Goal: Task Accomplishment & Management: Manage account settings

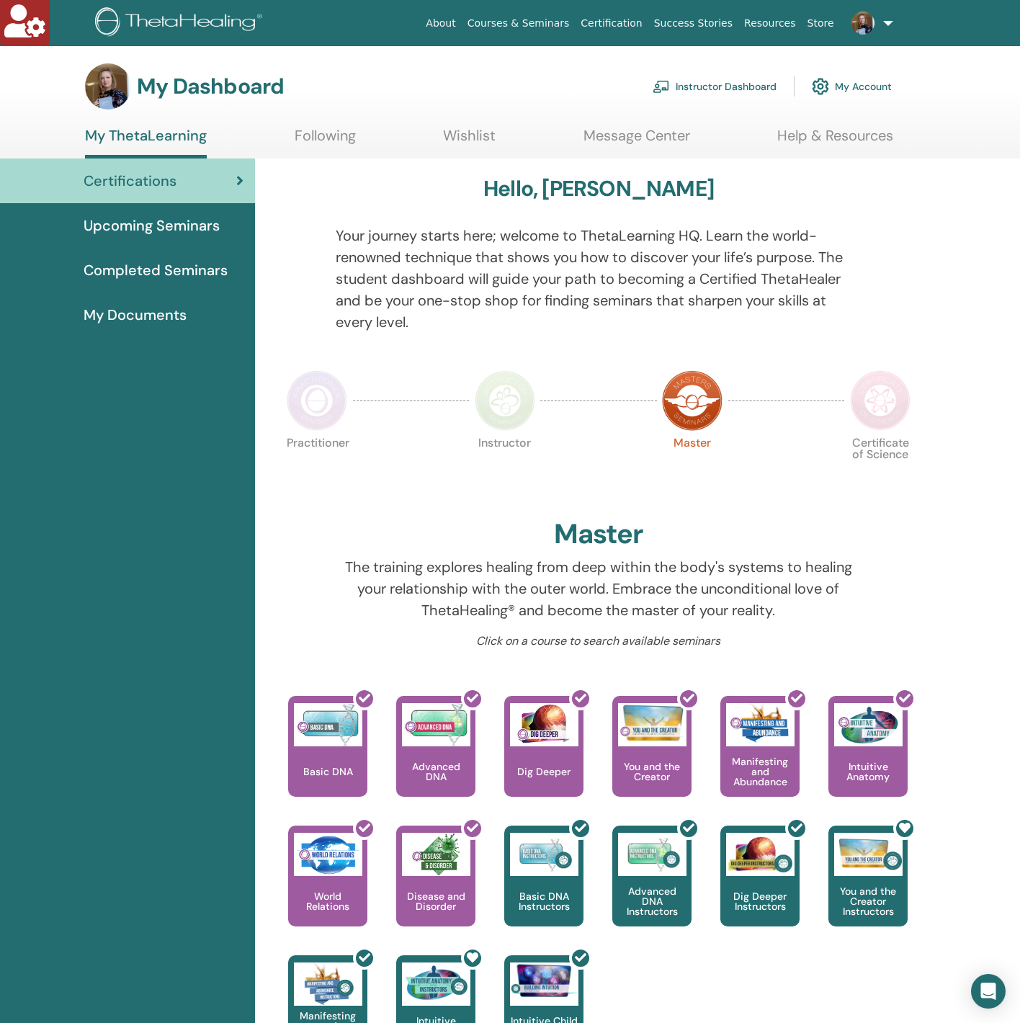
click at [889, 26] on link at bounding box center [869, 23] width 59 height 46
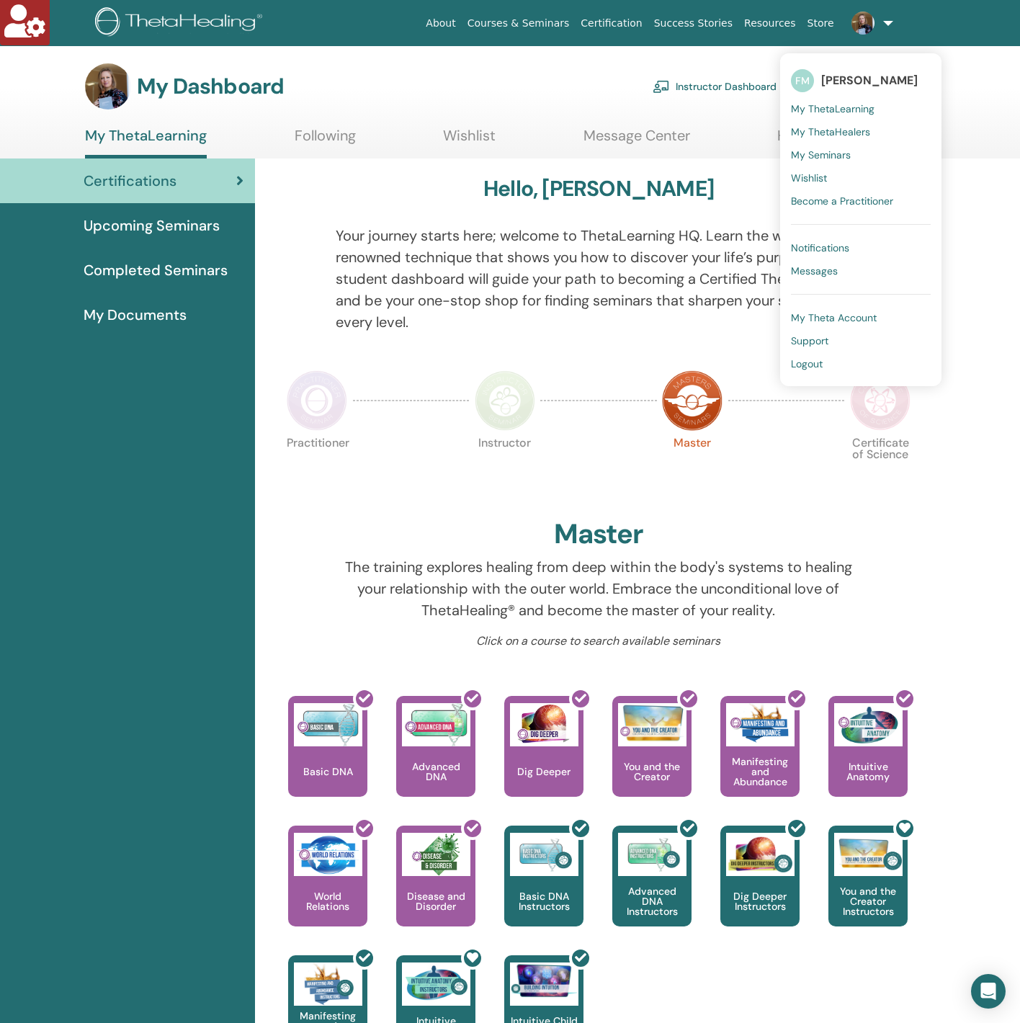
click at [889, 26] on link at bounding box center [869, 23] width 59 height 46
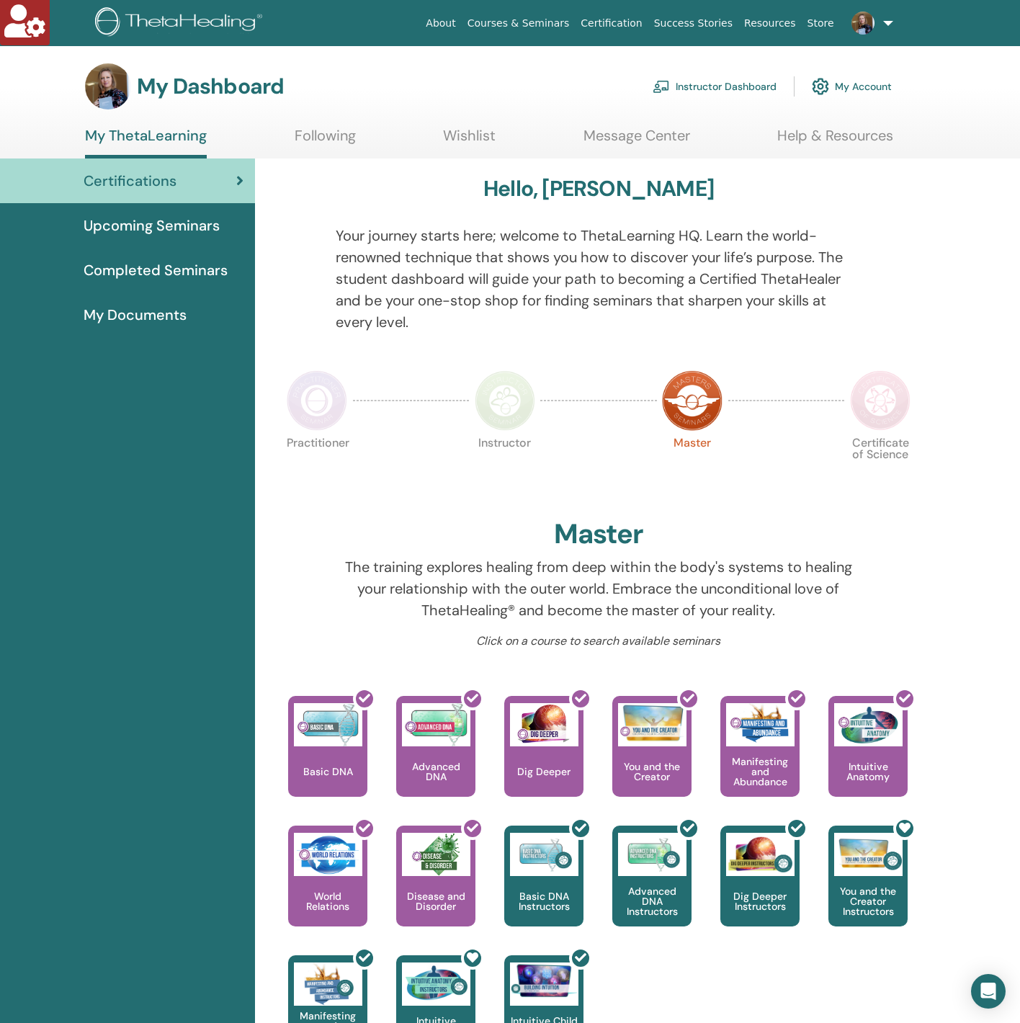
click at [706, 89] on link "Instructor Dashboard" at bounding box center [715, 87] width 124 height 32
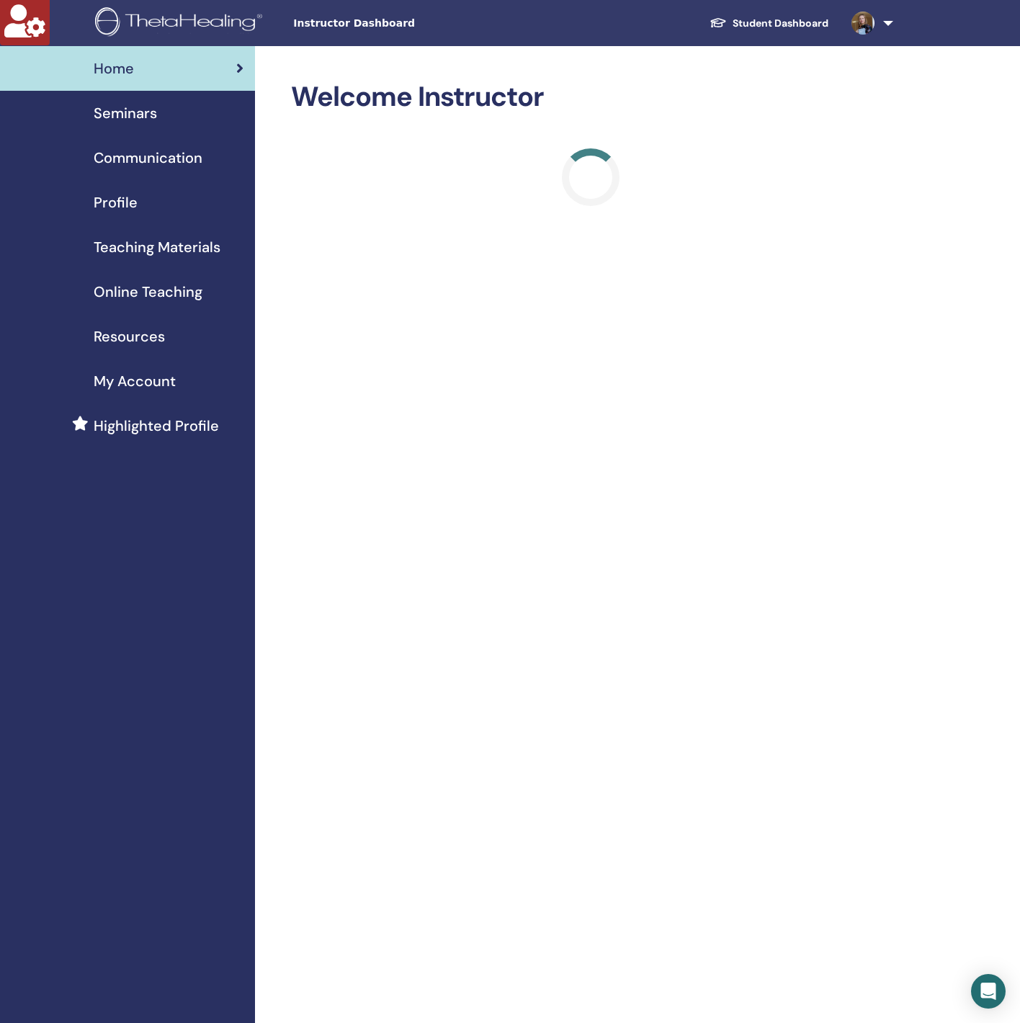
click at [138, 197] on div "Profile" at bounding box center [128, 203] width 232 height 22
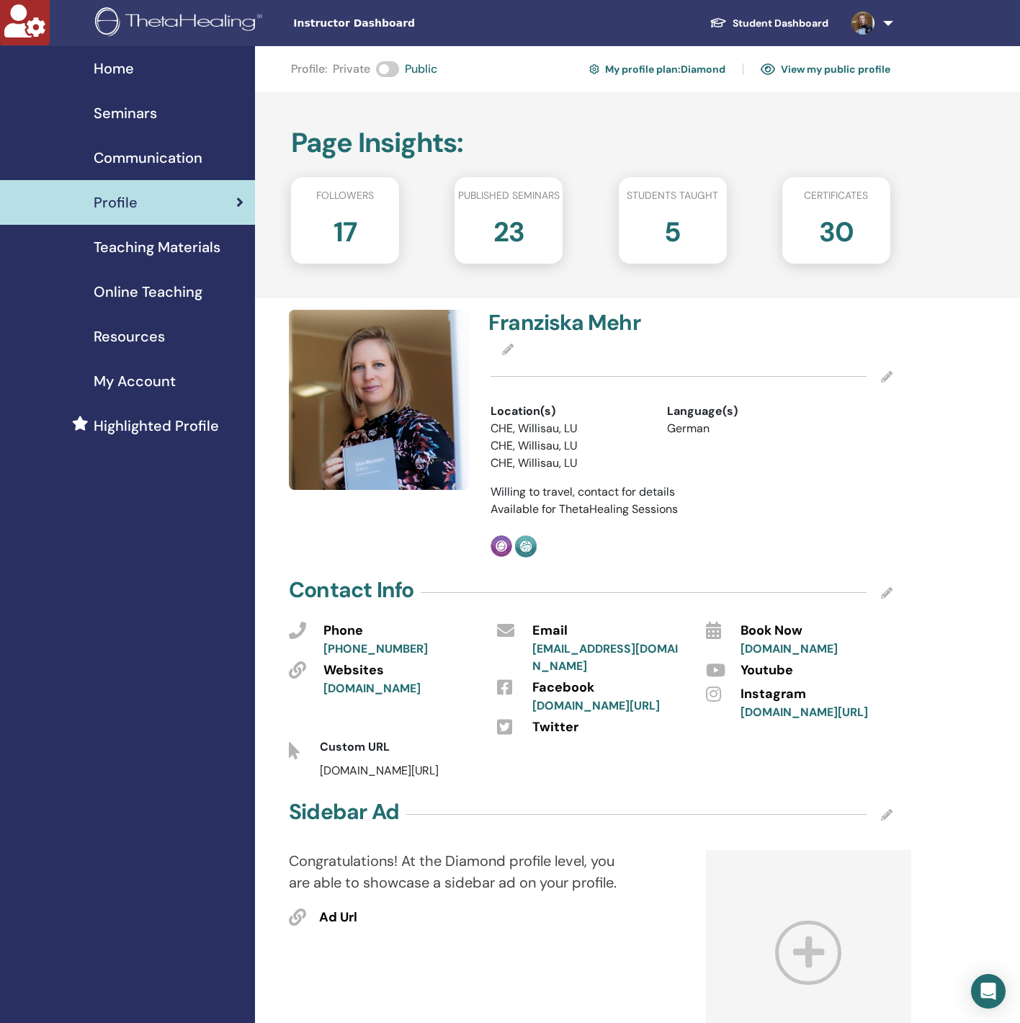
click at [151, 101] on link "Seminars" at bounding box center [127, 113] width 255 height 45
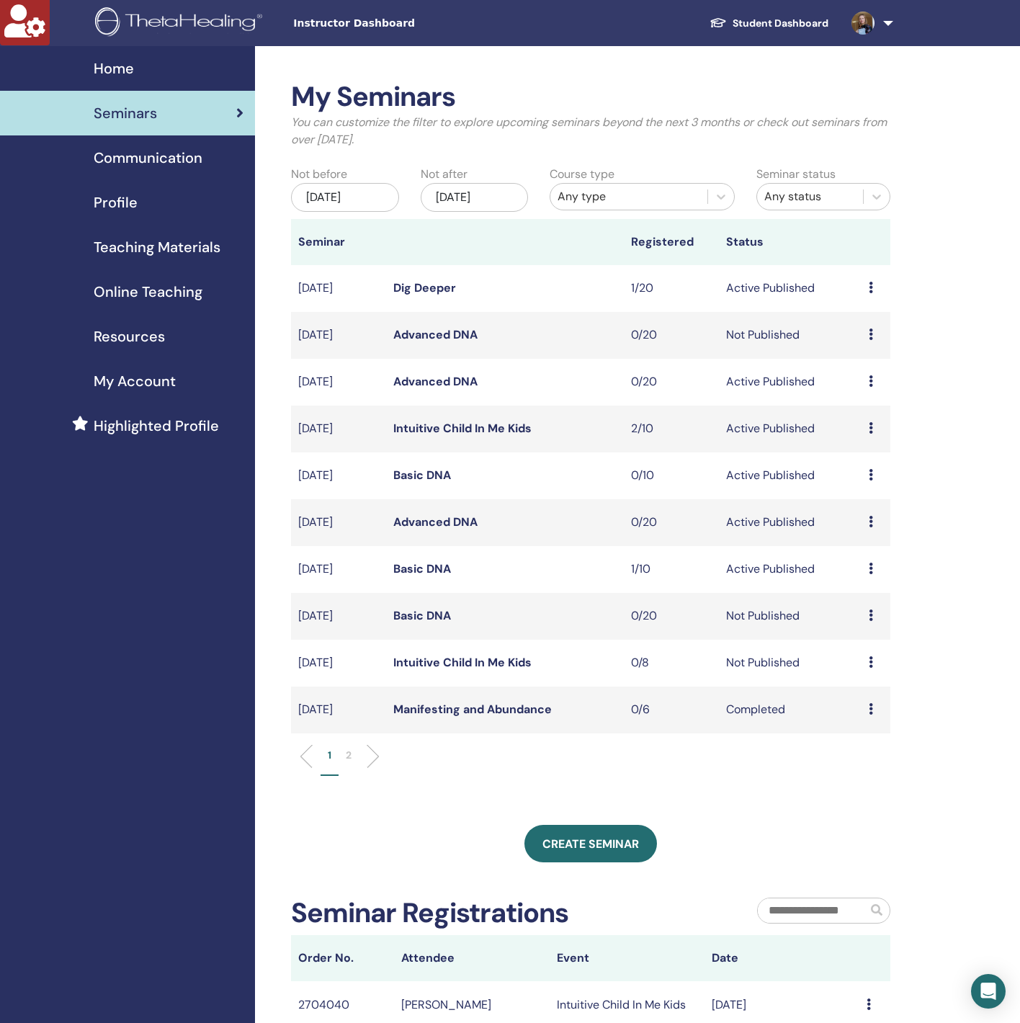
click at [446, 283] on link "Dig Deeper" at bounding box center [424, 287] width 63 height 15
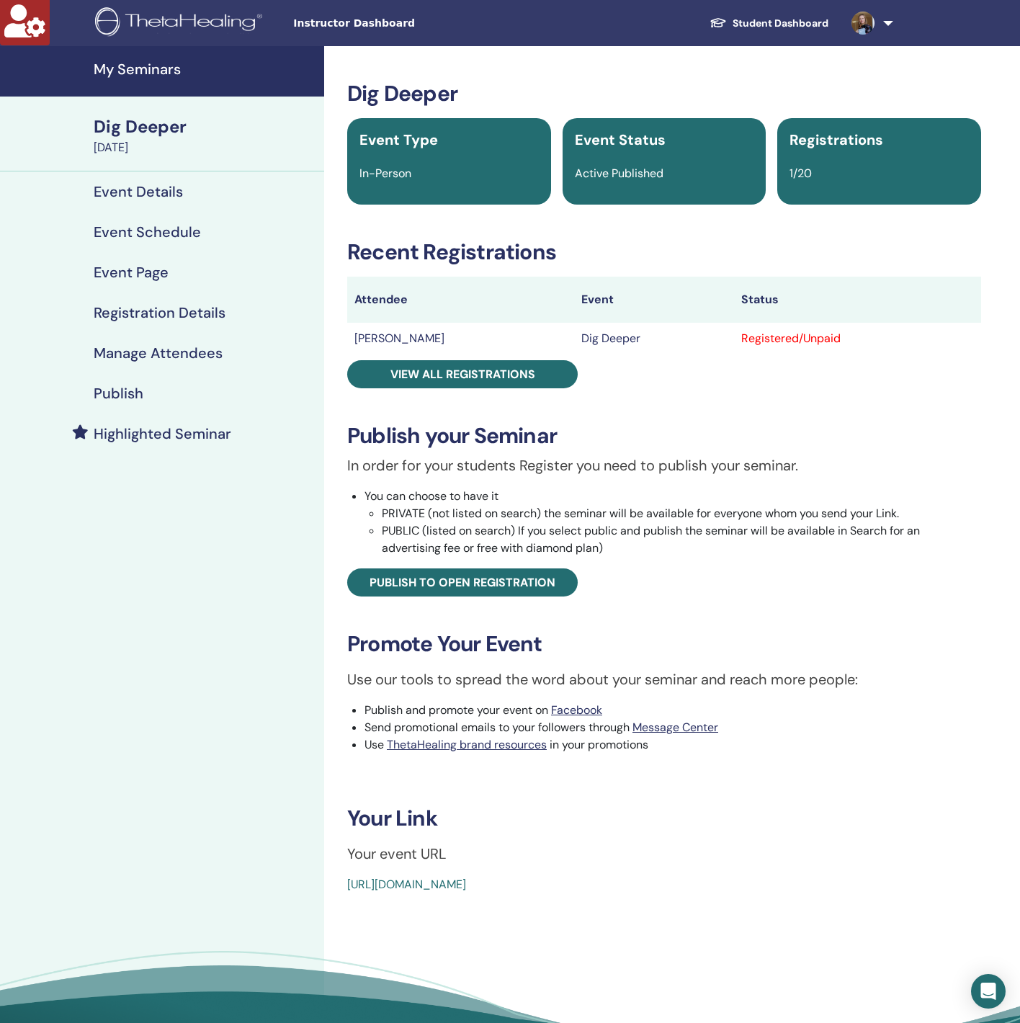
click at [166, 355] on h4 "Manage Attendees" at bounding box center [158, 352] width 129 height 17
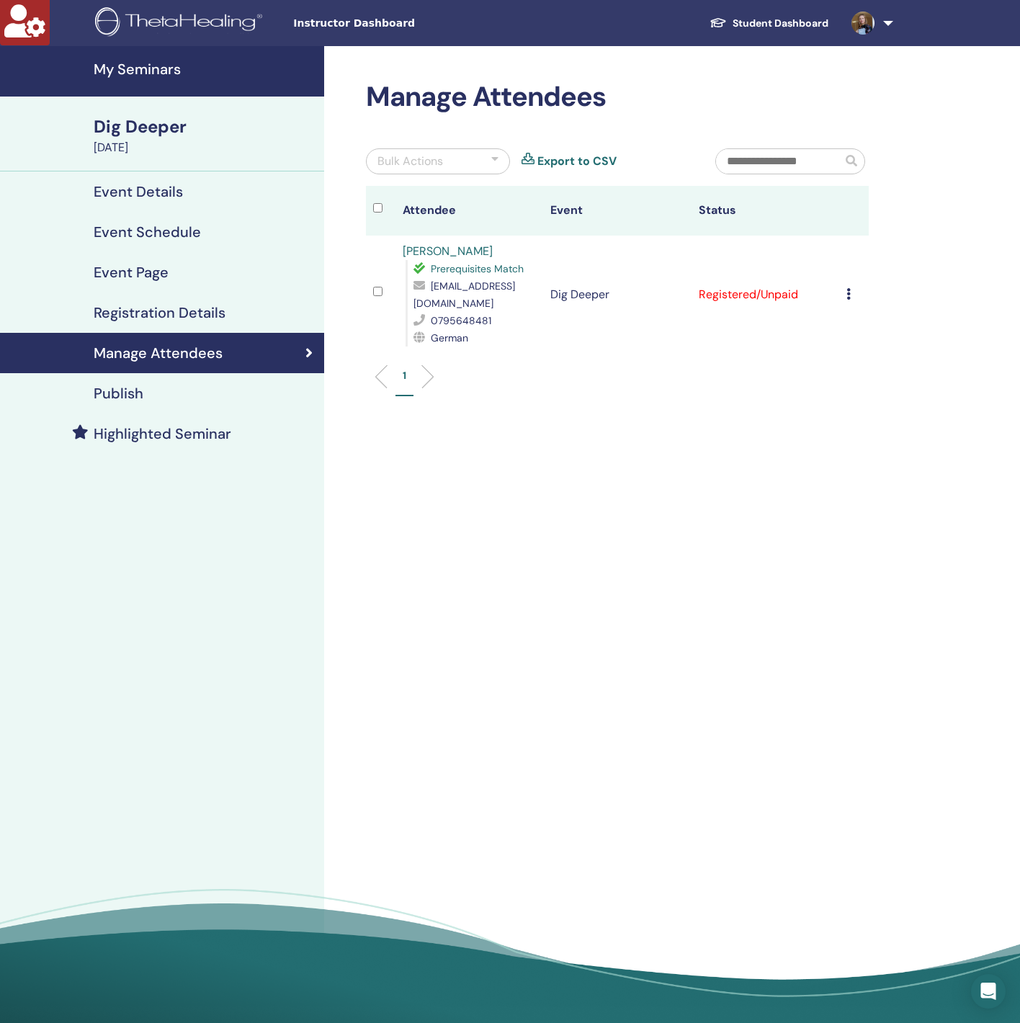
click at [499, 296] on span "[EMAIL_ADDRESS][DOMAIN_NAME]" at bounding box center [465, 295] width 102 height 30
copy span "[EMAIL_ADDRESS][DOMAIN_NAME]"
click at [164, 242] on link "Event Schedule" at bounding box center [162, 232] width 324 height 40
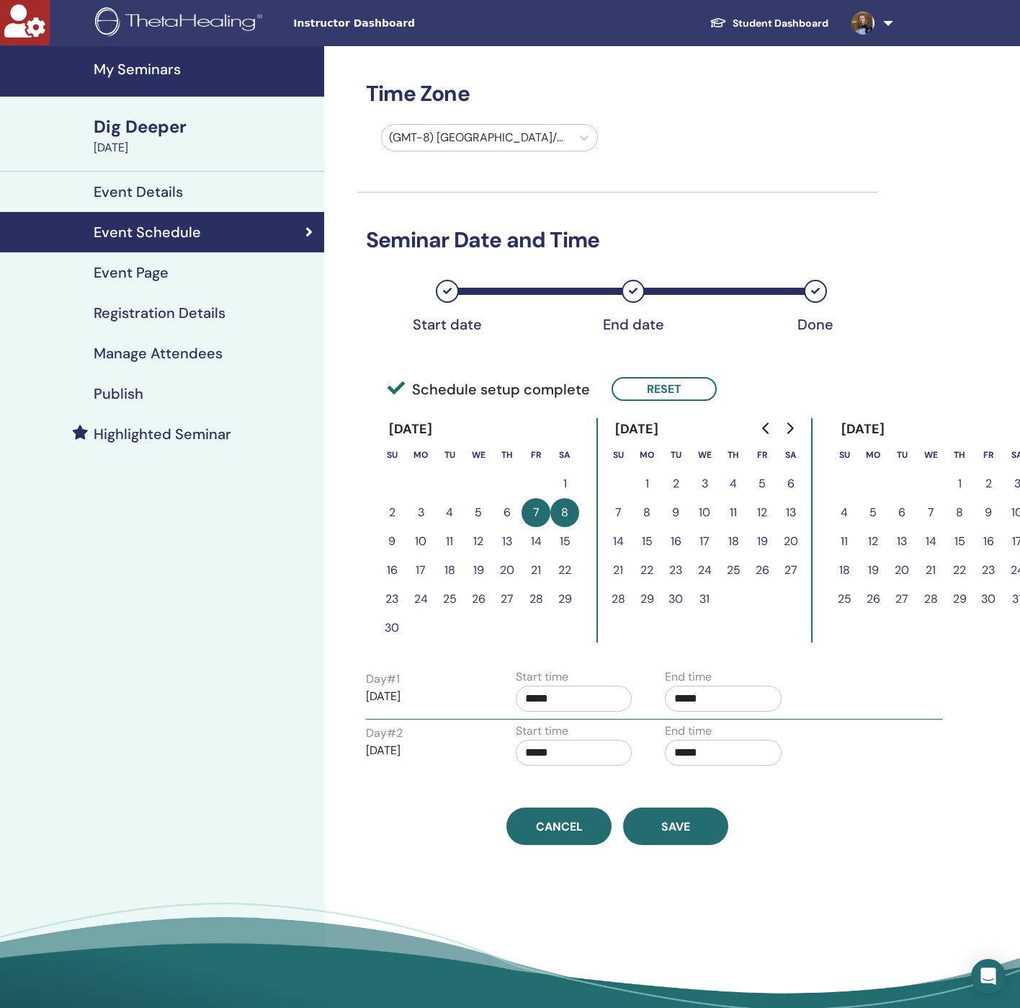
click at [532, 536] on button "14" at bounding box center [536, 541] width 29 height 29
click at [690, 395] on button "Reset" at bounding box center [664, 389] width 105 height 24
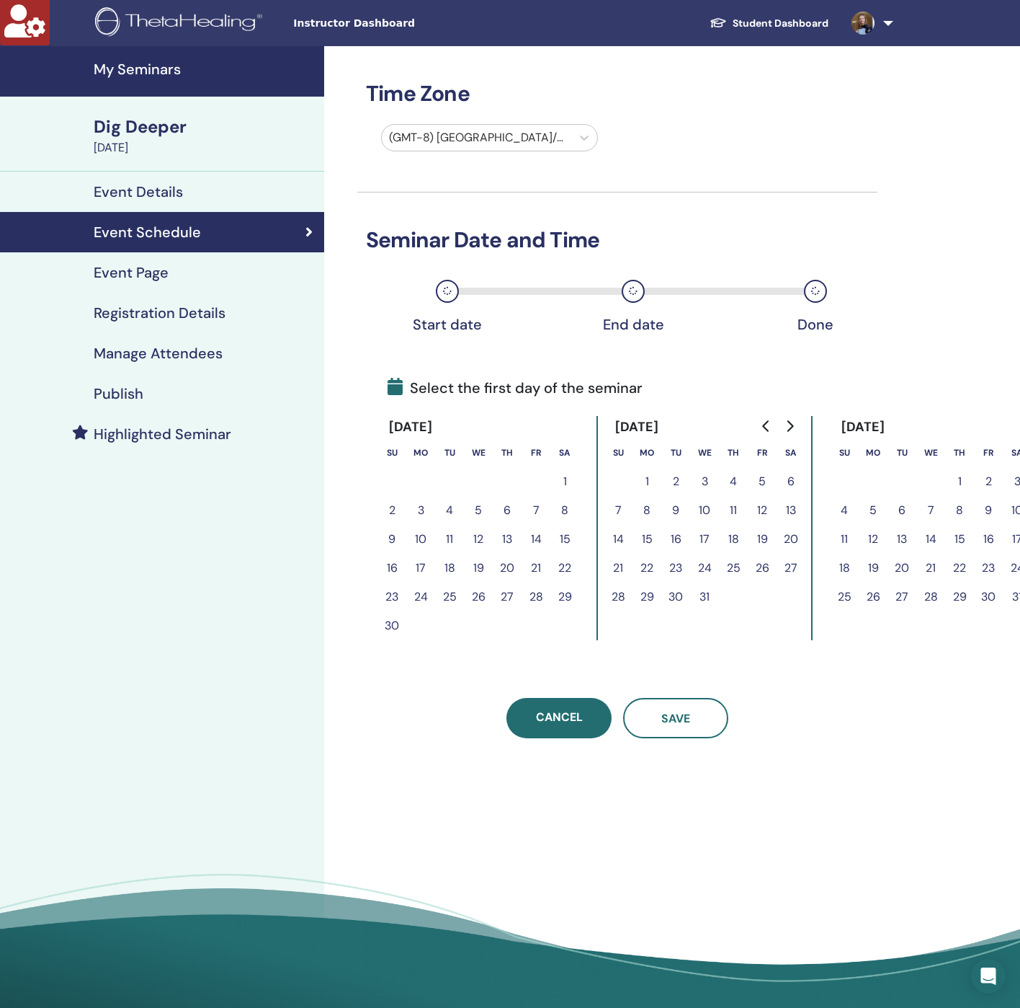
click at [531, 537] on button "14" at bounding box center [536, 539] width 29 height 29
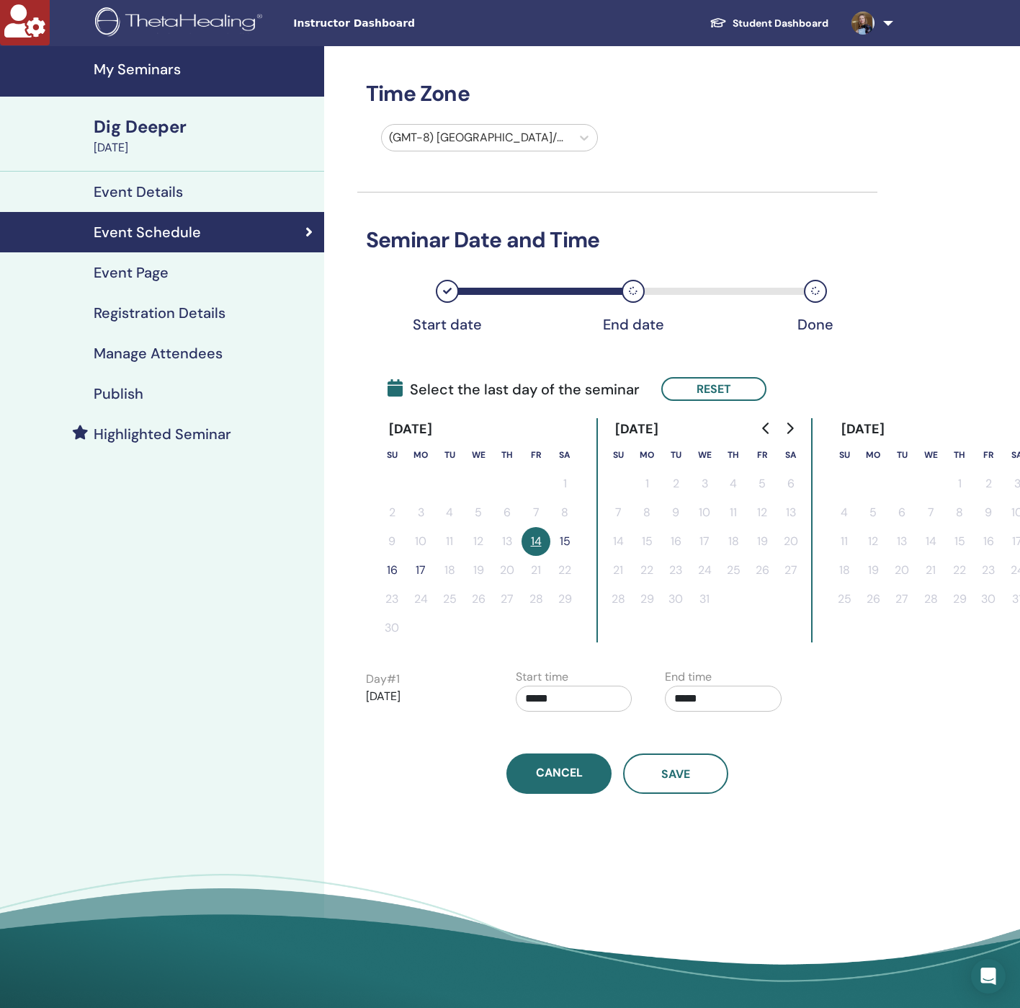
click at [564, 533] on button "15" at bounding box center [565, 541] width 29 height 29
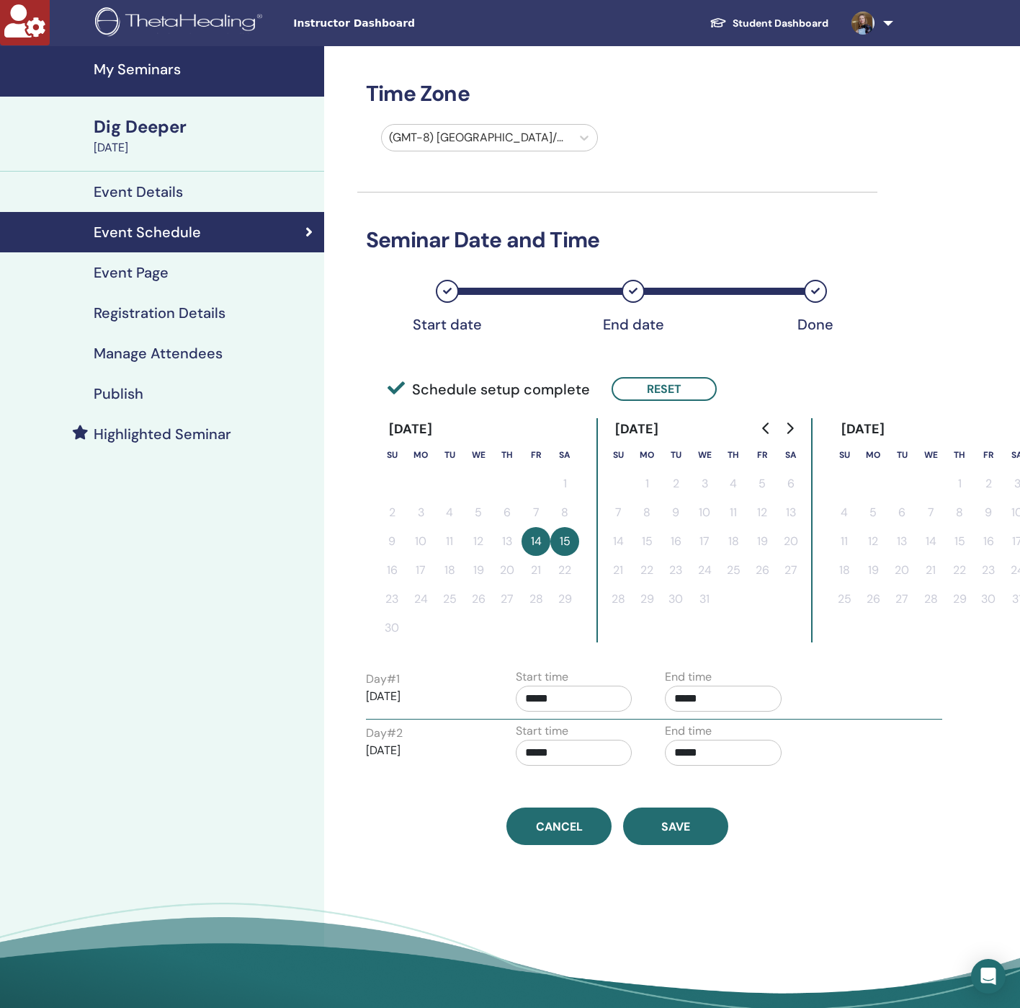
click at [487, 140] on div at bounding box center [476, 138] width 175 height 20
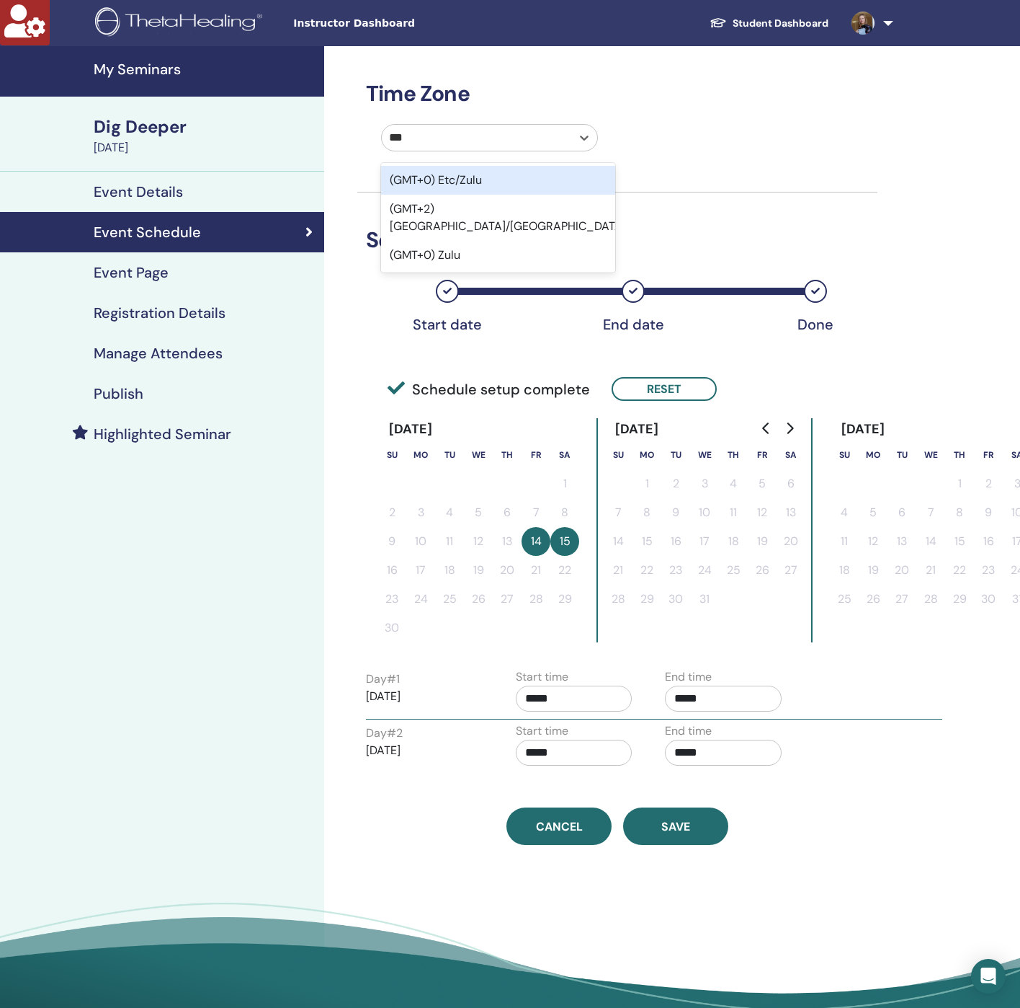
type input "****"
click at [456, 177] on div "(GMT+2) [GEOGRAPHIC_DATA]/[GEOGRAPHIC_DATA]" at bounding box center [498, 189] width 234 height 46
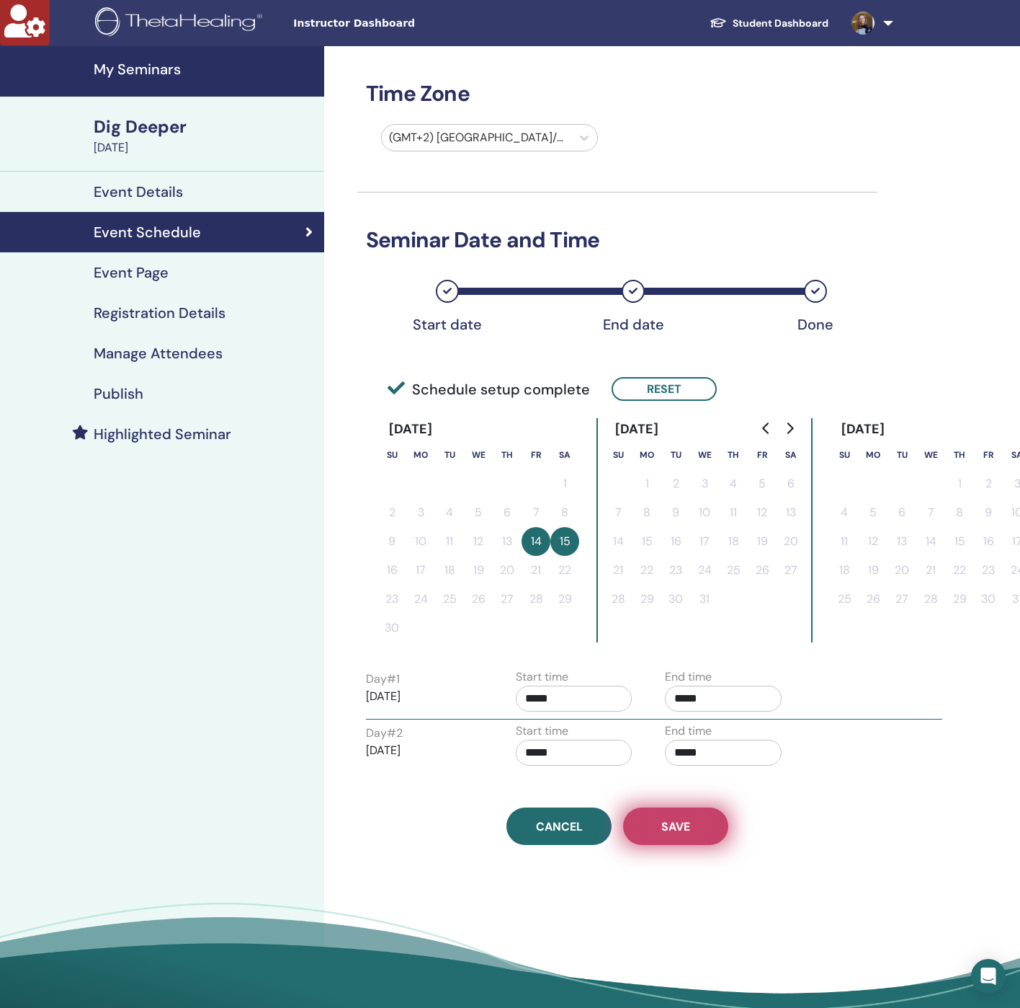
click at [698, 819] on button "Save" at bounding box center [675, 825] width 105 height 37
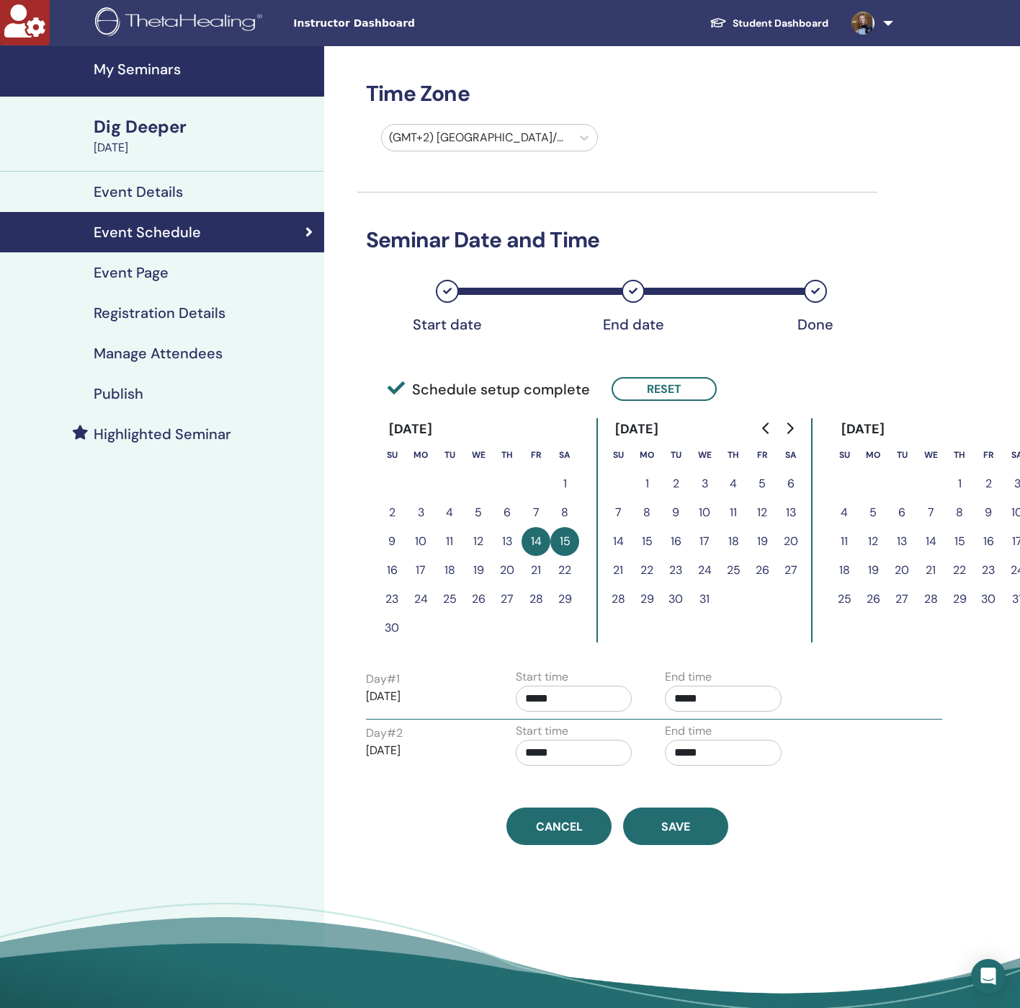
click at [200, 368] on link "Manage Attendees" at bounding box center [162, 353] width 324 height 40
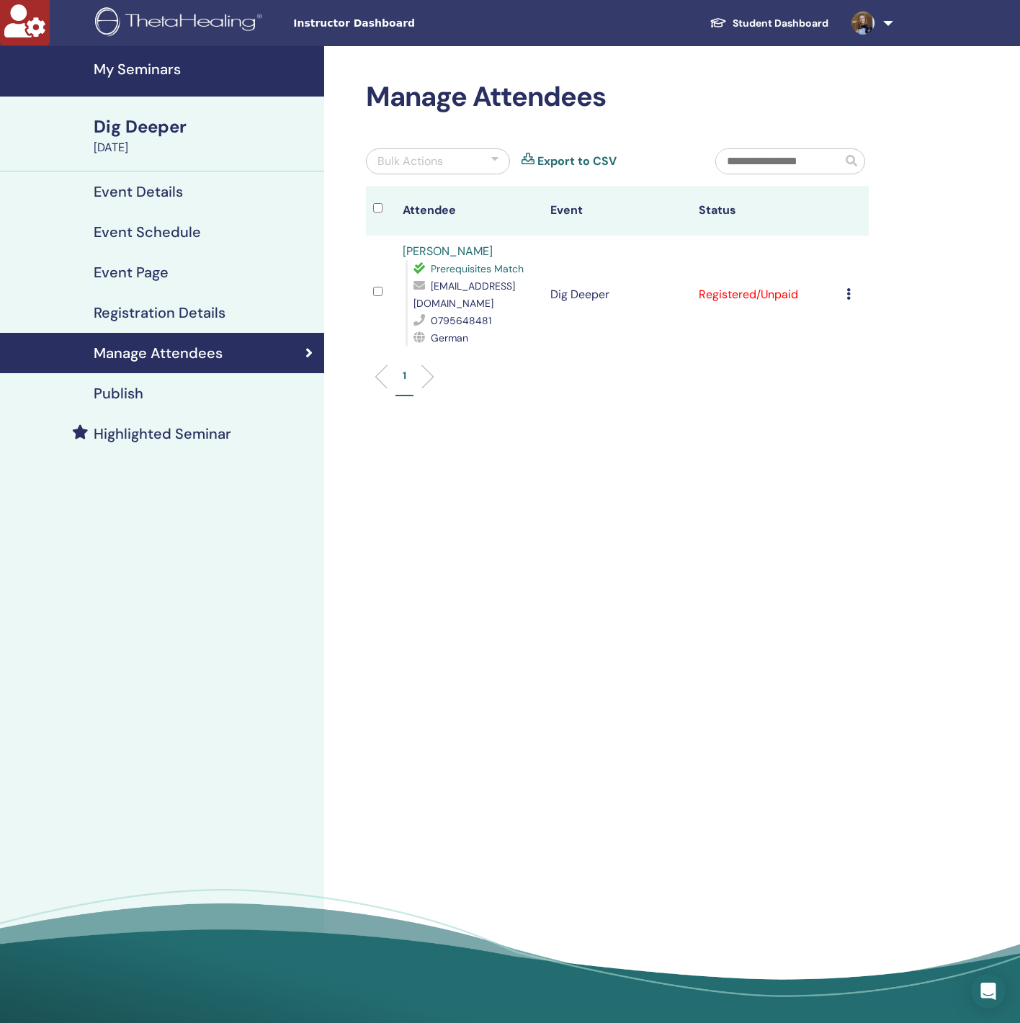
click at [215, 302] on link "Registration Details" at bounding box center [162, 313] width 324 height 40
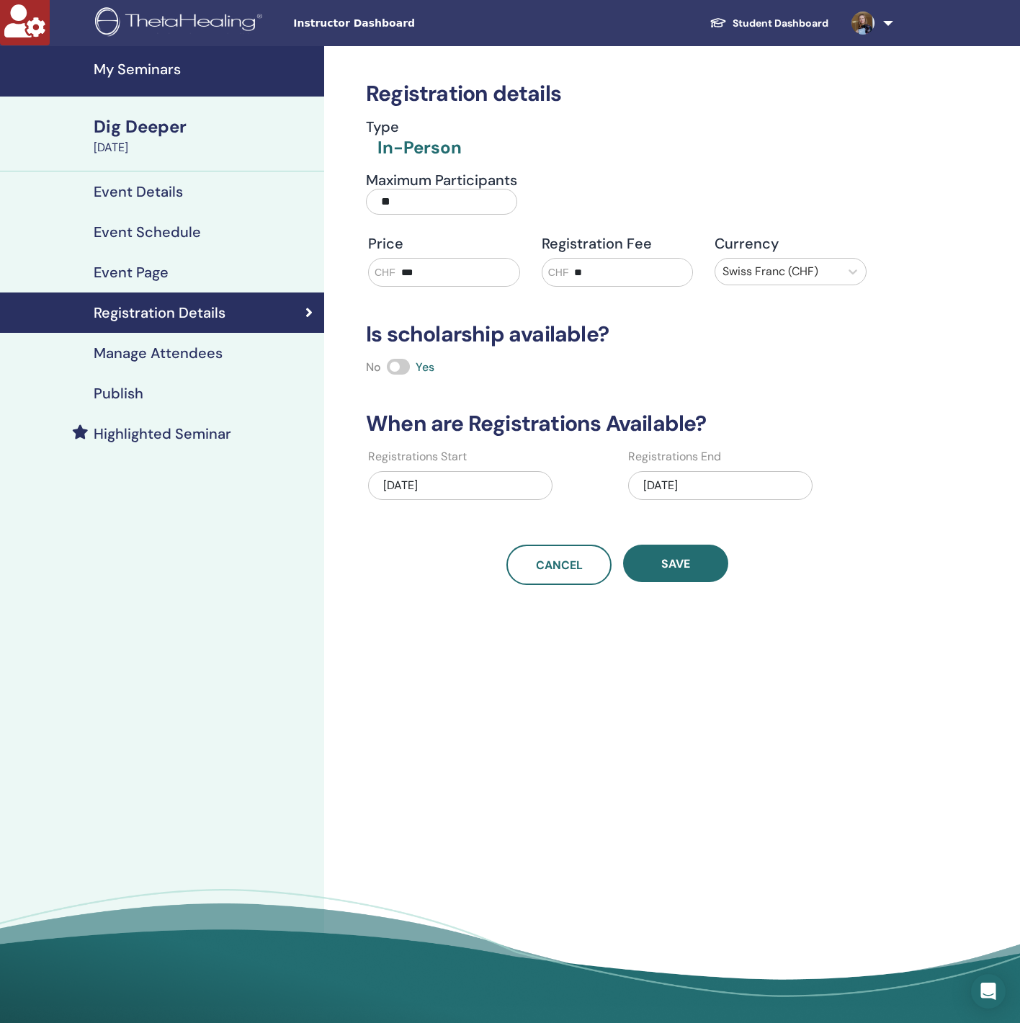
drag, startPoint x: 783, startPoint y: 484, endPoint x: 778, endPoint y: 478, distance: 7.8
click at [783, 483] on div "[DATE]" at bounding box center [720, 485] width 184 height 29
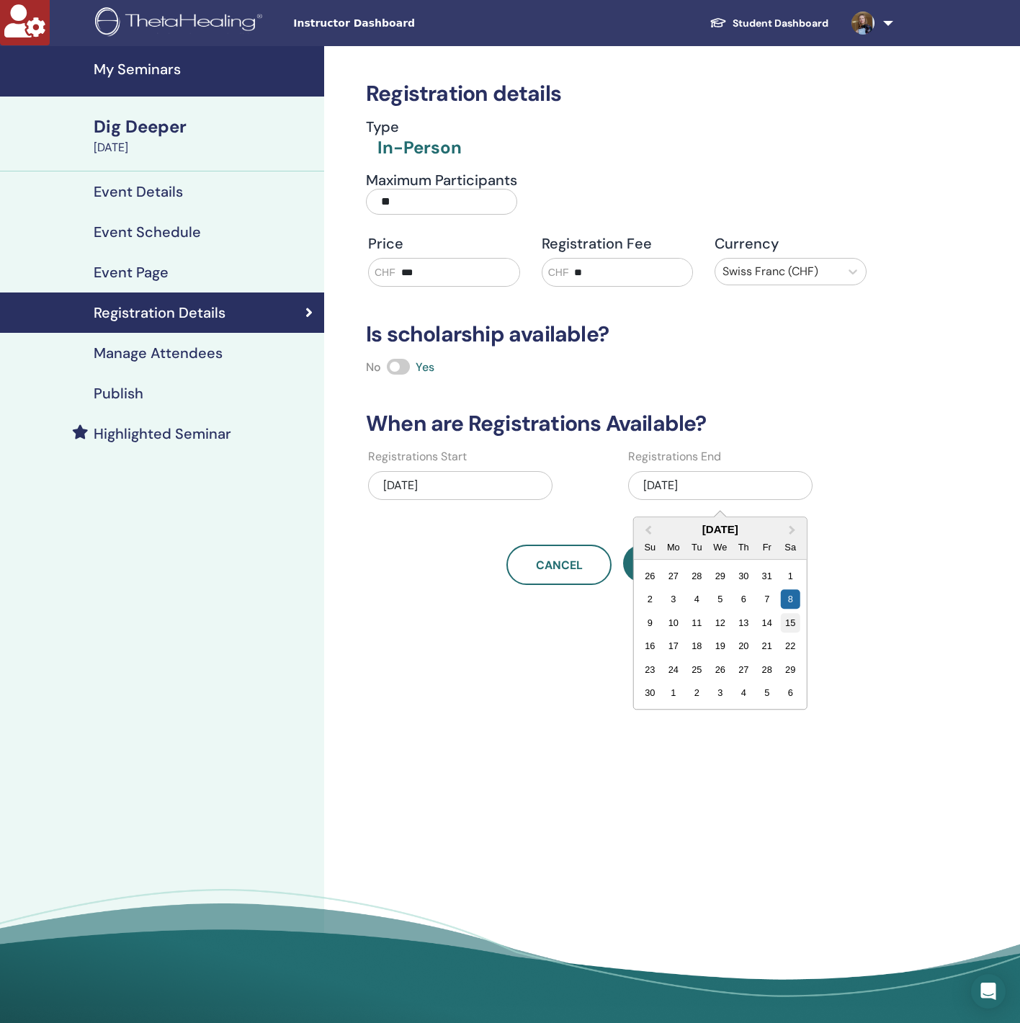
click at [791, 618] on div "15" at bounding box center [790, 622] width 19 height 19
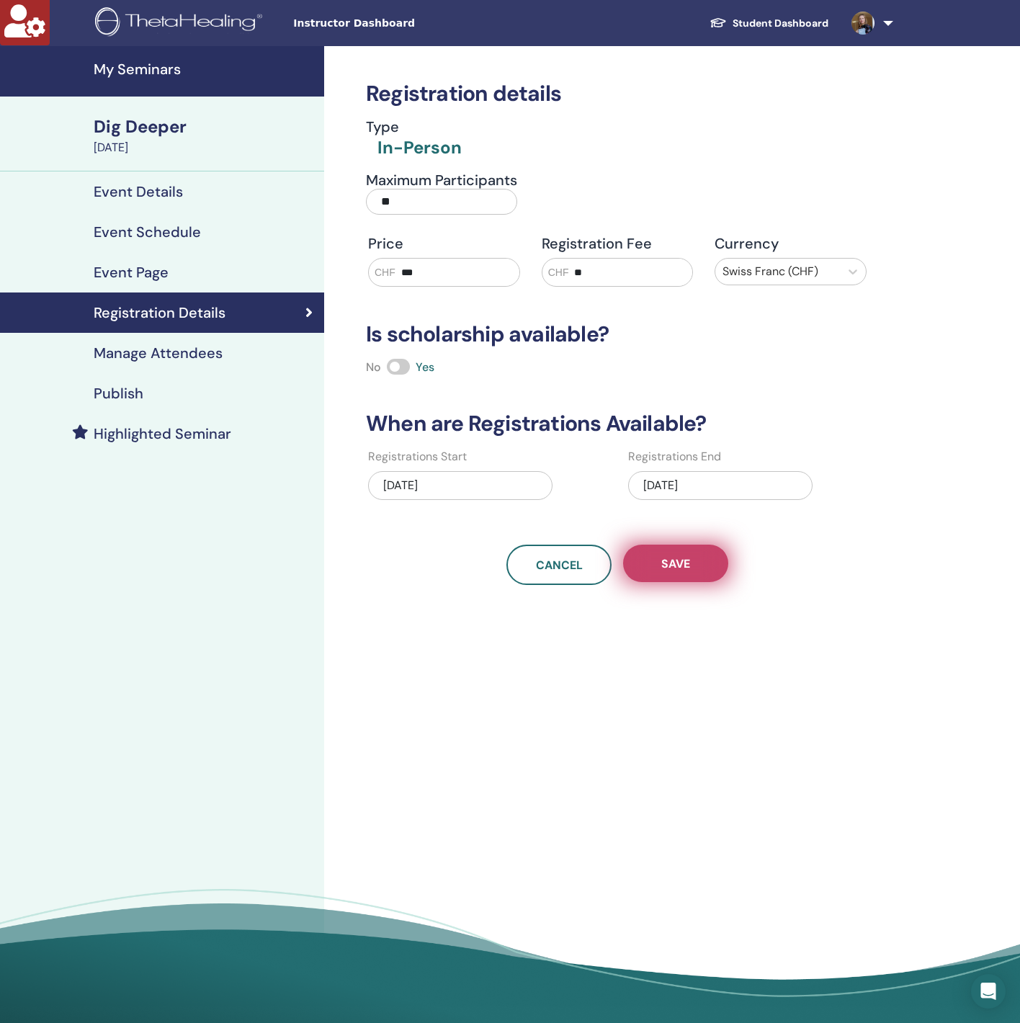
click at [652, 567] on button "Save" at bounding box center [675, 563] width 105 height 37
click at [177, 357] on h4 "Manage Attendees" at bounding box center [158, 352] width 129 height 17
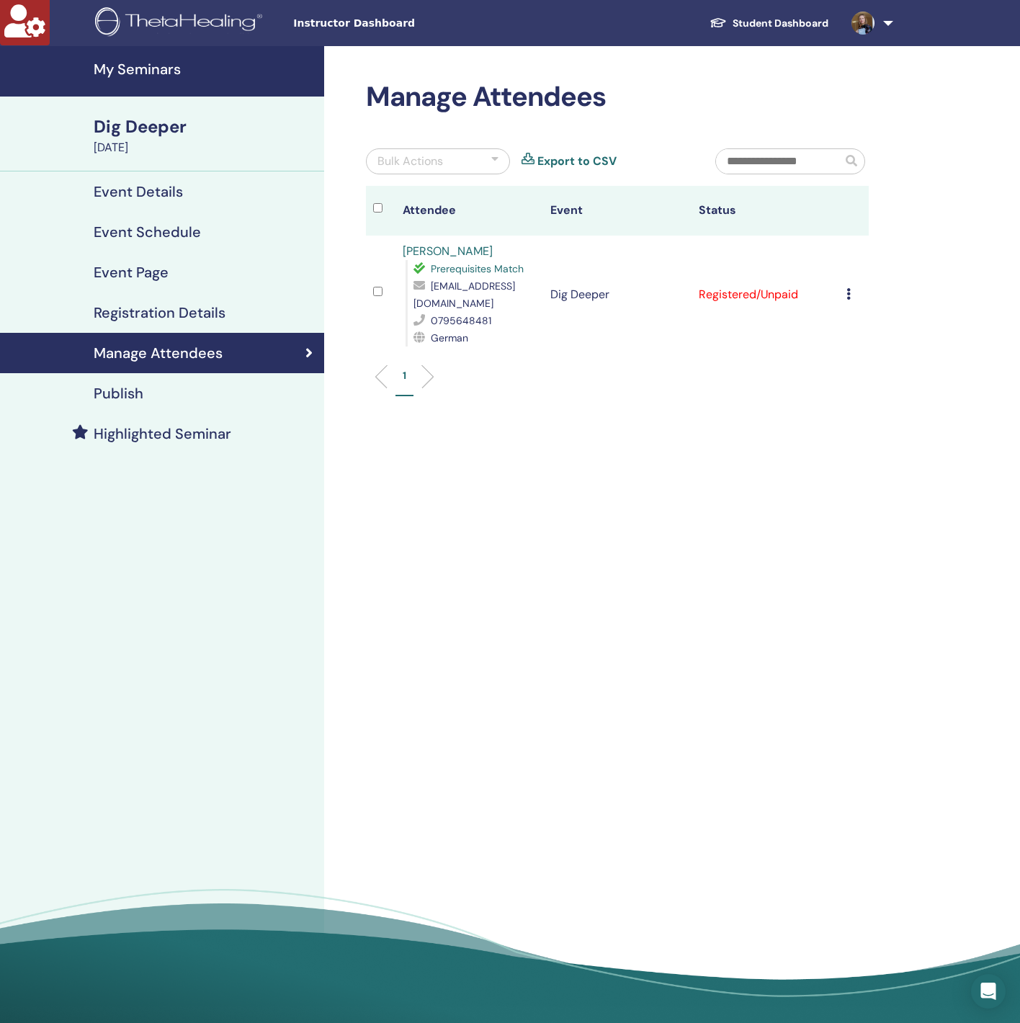
click at [135, 390] on h4 "Publish" at bounding box center [119, 393] width 50 height 17
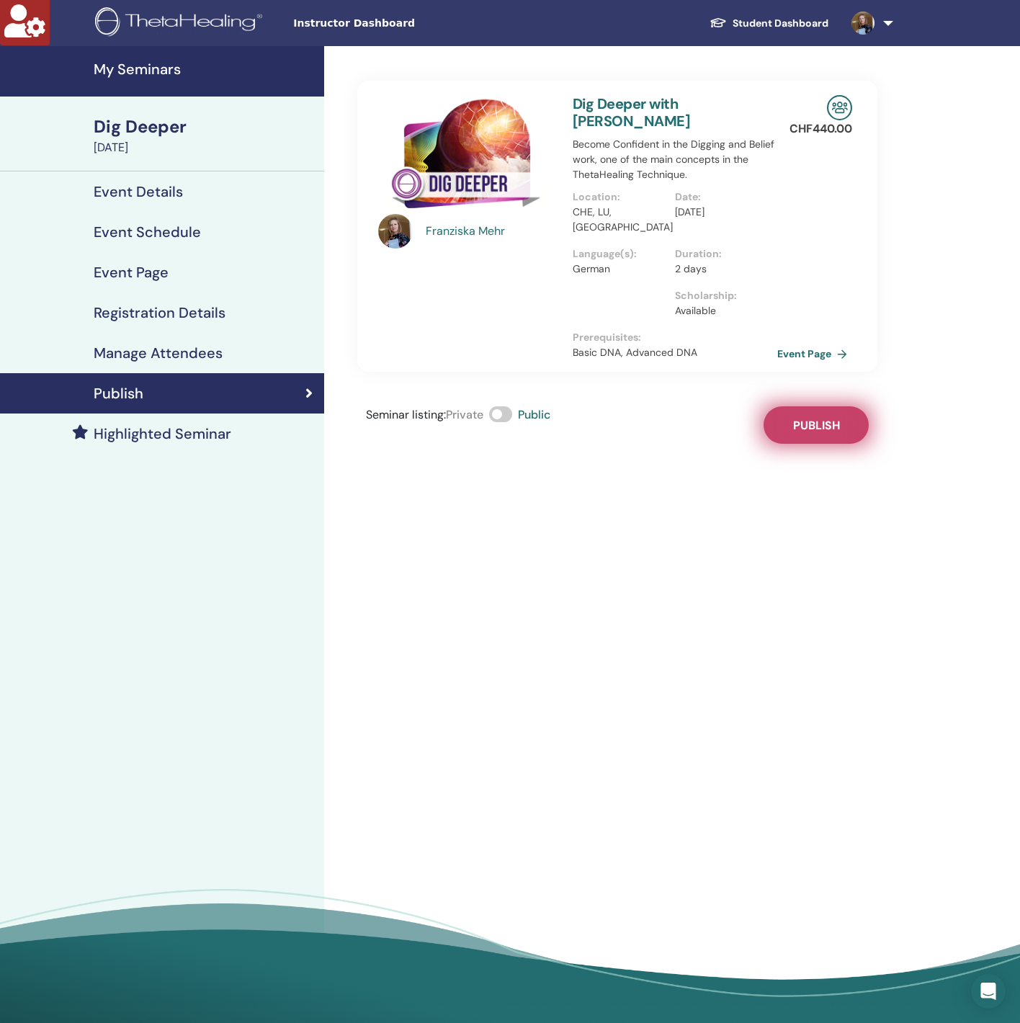
click at [801, 418] on span "Publish" at bounding box center [816, 425] width 47 height 15
click at [144, 132] on div "Dig Deeper" at bounding box center [205, 127] width 222 height 25
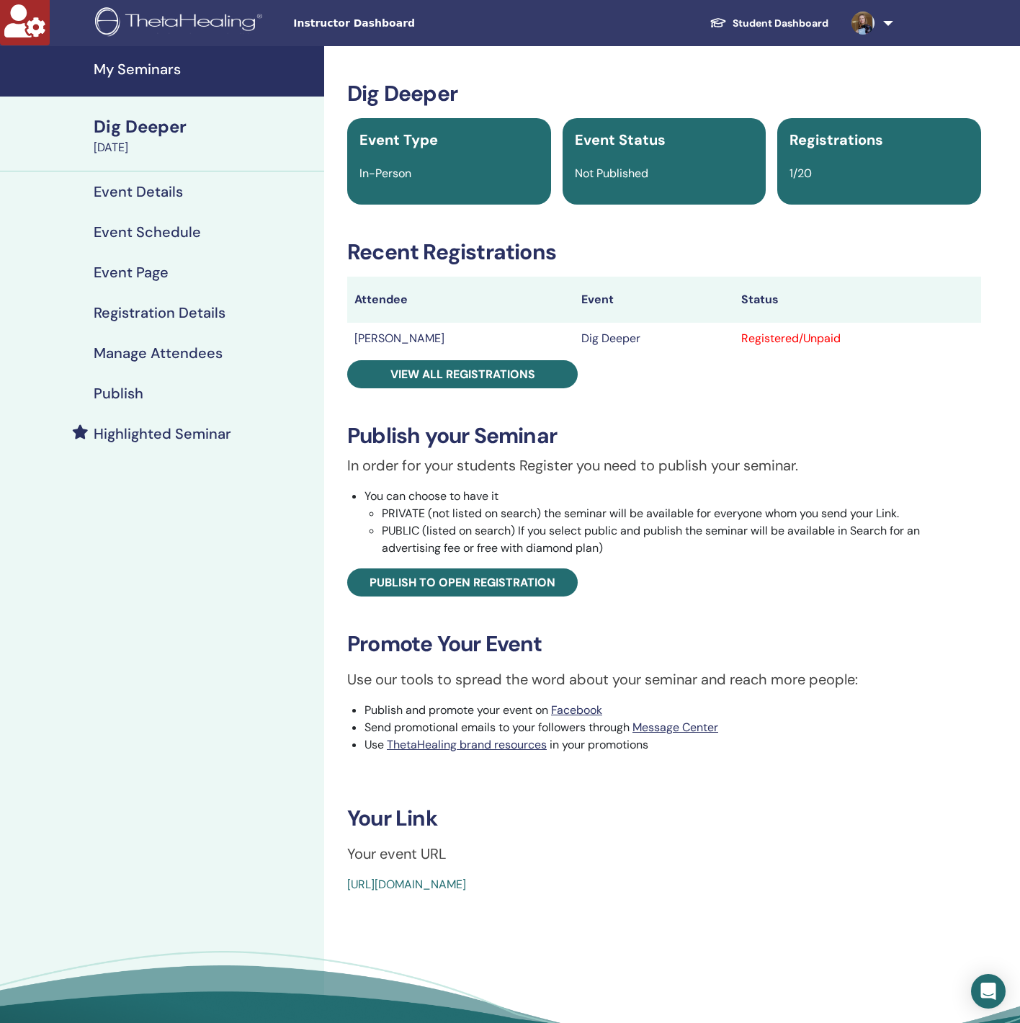
click at [742, 81] on h3 "Dig Deeper" at bounding box center [664, 94] width 634 height 26
